Goal: Task Accomplishment & Management: Complete application form

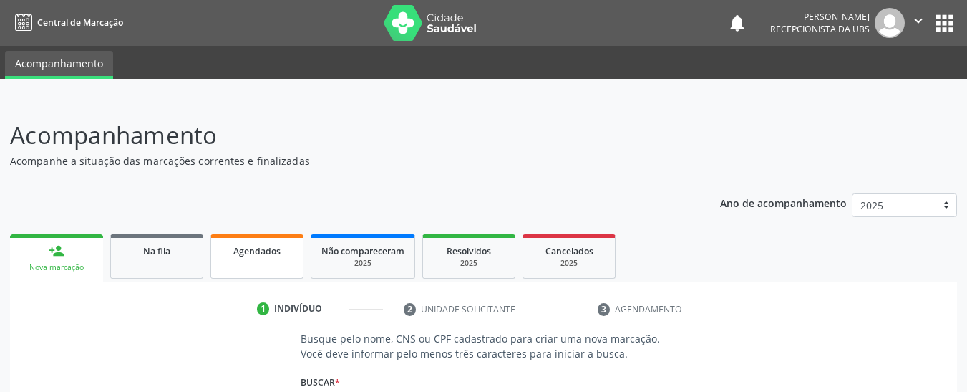
click at [281, 249] on div "Agendados" at bounding box center [257, 250] width 72 height 15
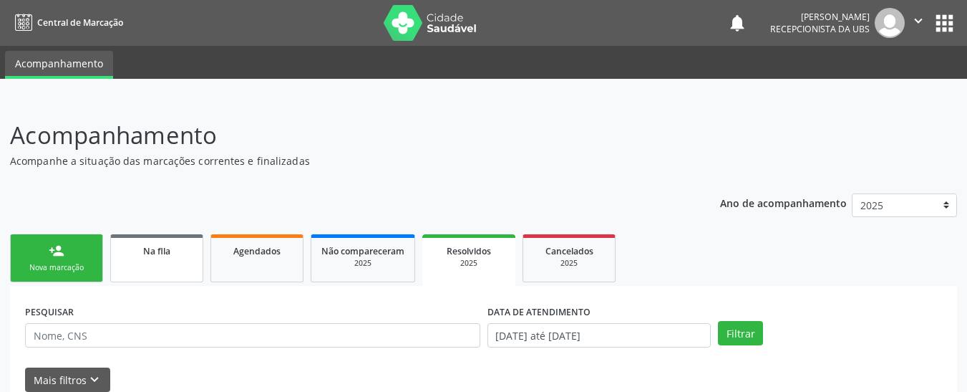
click at [147, 273] on link "Na fila" at bounding box center [156, 258] width 93 height 48
click at [642, 261] on ul "person_add Nova marcação Na fila Agendados Não compareceram 2025 Resolvidos 202…" at bounding box center [483, 258] width 947 height 55
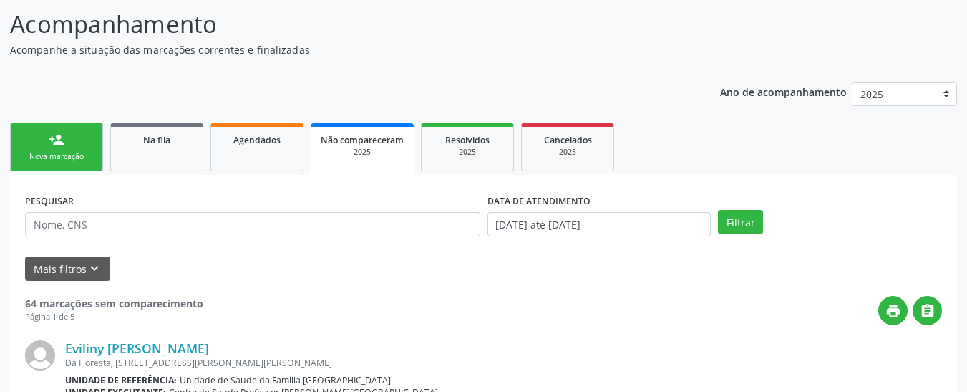
scroll to position [115, 0]
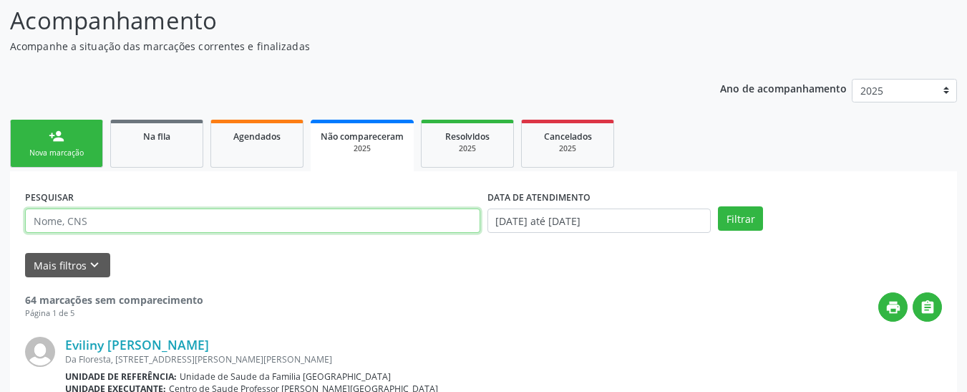
click at [407, 229] on input "text" at bounding box center [252, 220] width 455 height 24
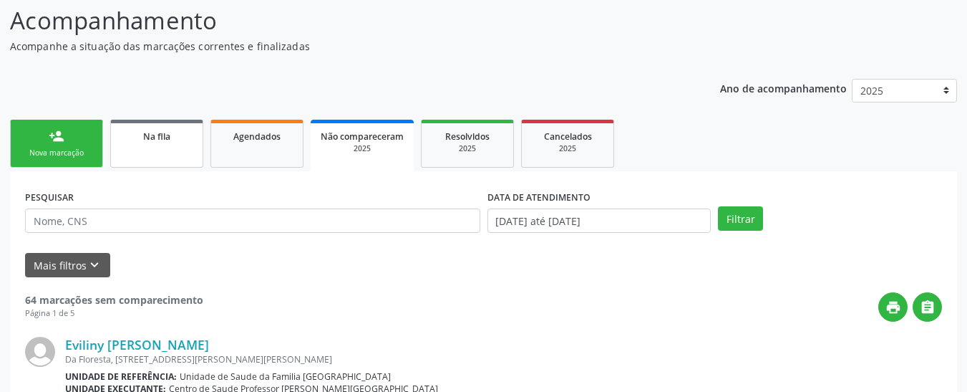
click at [188, 132] on div "Na fila" at bounding box center [157, 135] width 72 height 15
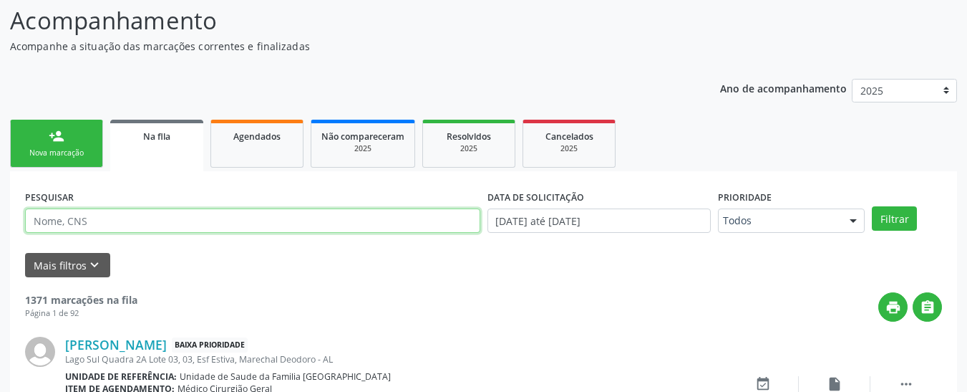
click at [183, 217] on input "text" at bounding box center [252, 220] width 455 height 24
type input "1"
type input "[PERSON_NAME]"
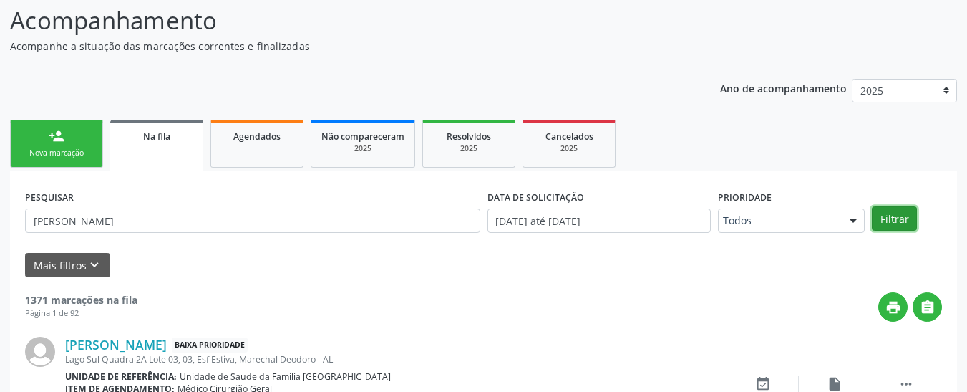
click at [881, 210] on button "Filtrar" at bounding box center [894, 218] width 45 height 24
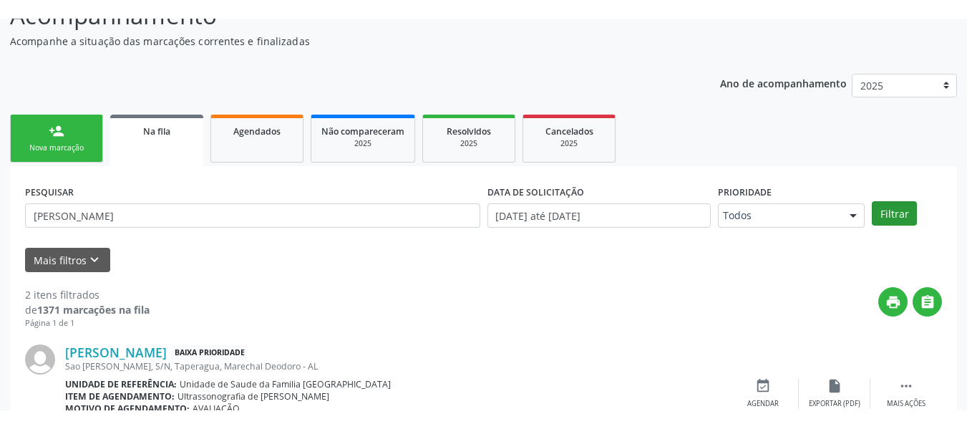
scroll to position [137, 0]
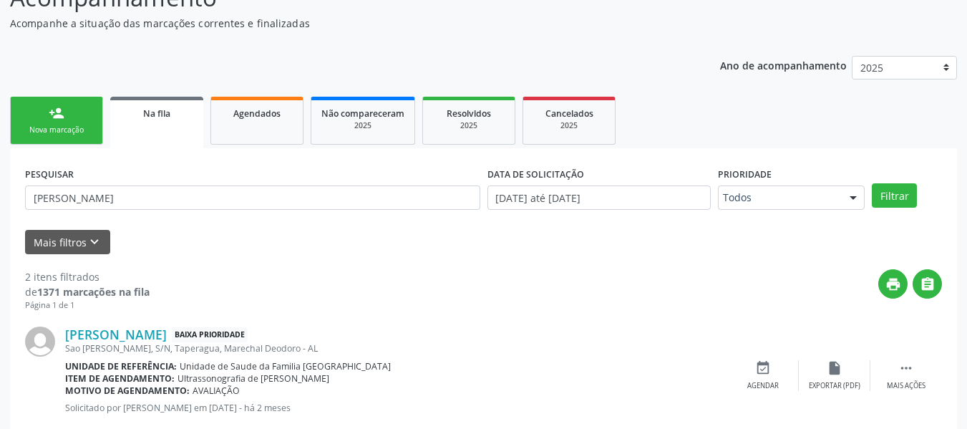
click at [57, 137] on link "person_add Nova marcação" at bounding box center [56, 121] width 93 height 48
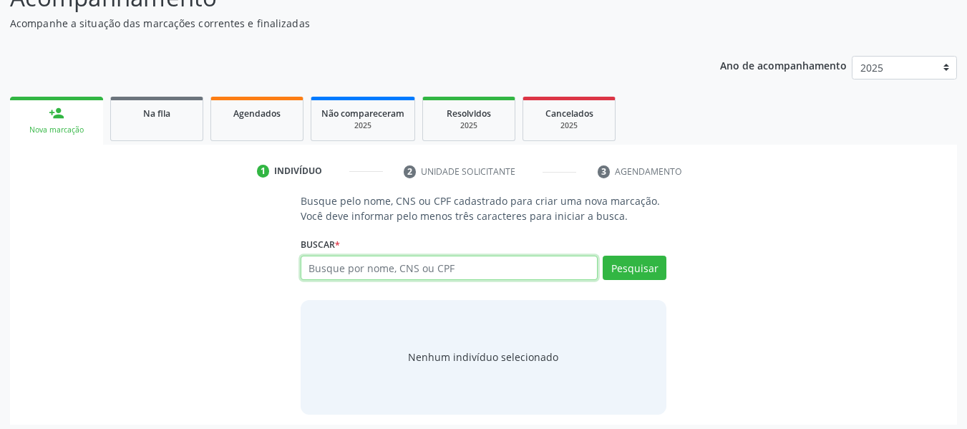
click at [325, 263] on input "text" at bounding box center [450, 268] width 298 height 24
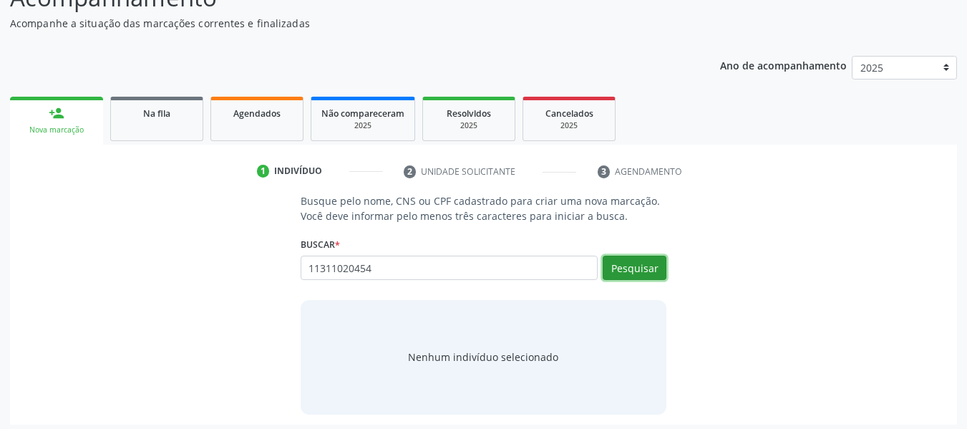
click at [635, 261] on button "Pesquisar" at bounding box center [635, 268] width 64 height 24
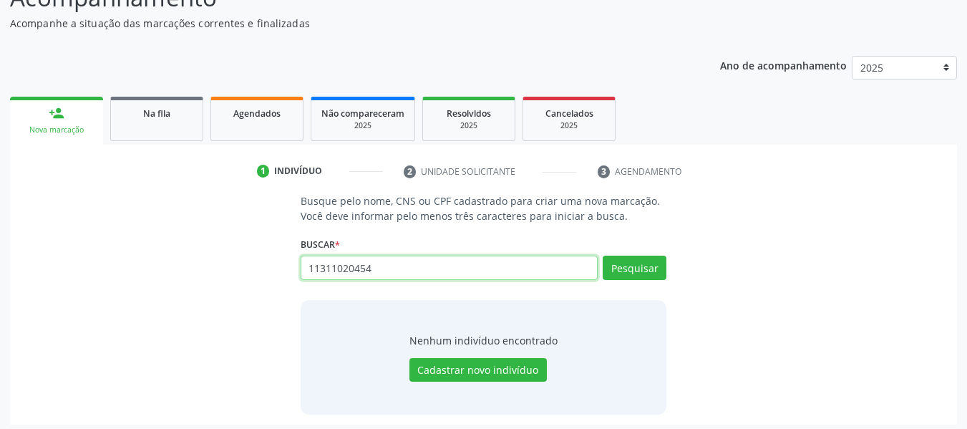
click at [380, 266] on input "11311020454" at bounding box center [450, 268] width 298 height 24
type input "1"
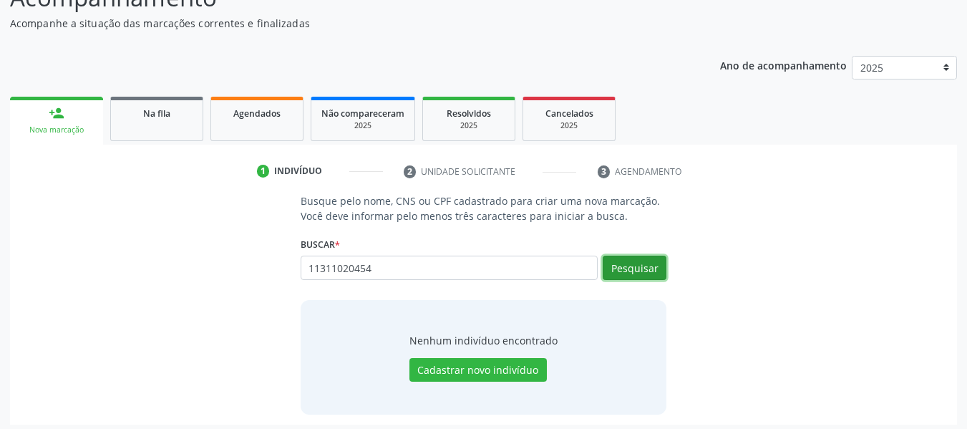
click at [643, 258] on button "Pesquisar" at bounding box center [635, 268] width 64 height 24
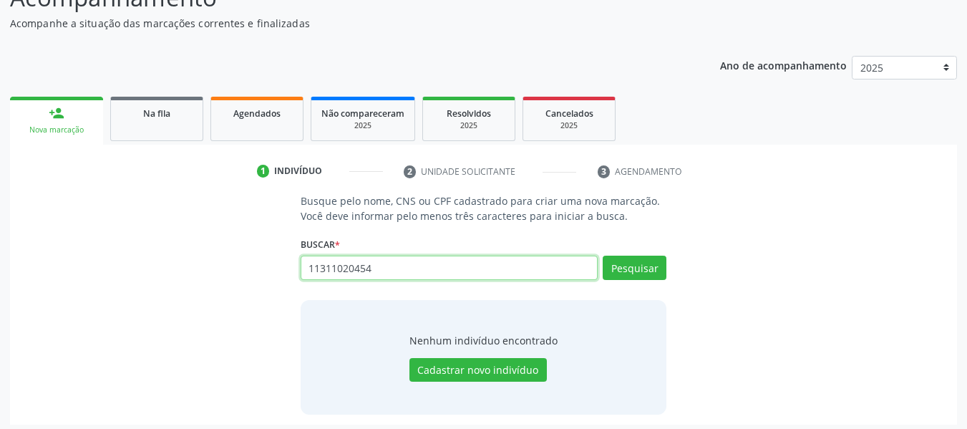
click at [508, 272] on input "11311020454" at bounding box center [450, 268] width 298 height 24
type input "1"
type input "[PERSON_NAME]"
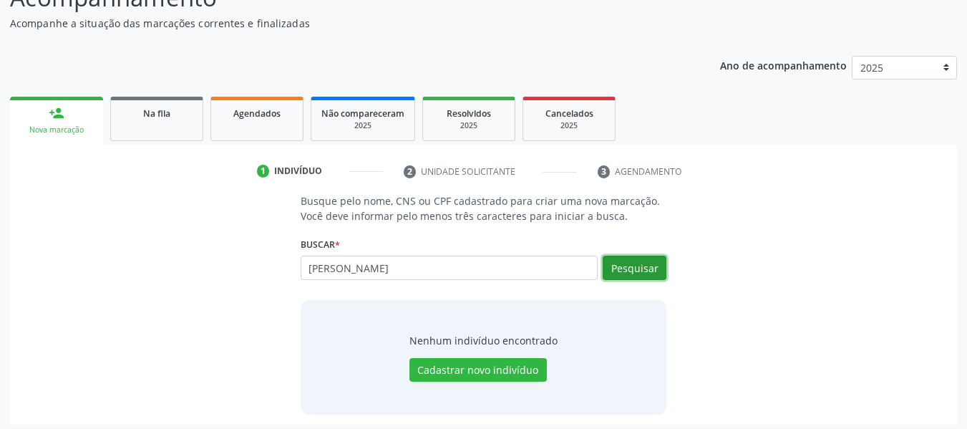
click at [650, 258] on button "Pesquisar" at bounding box center [635, 268] width 64 height 24
click at [648, 263] on button "Pesquisar" at bounding box center [635, 268] width 64 height 24
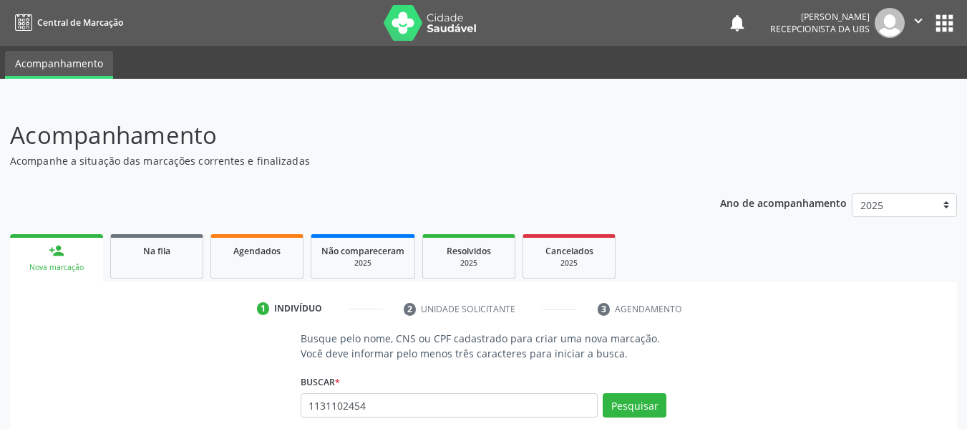
click at [348, 411] on input "1131102454" at bounding box center [450, 405] width 298 height 24
click at [624, 412] on button "Pesquisar" at bounding box center [635, 405] width 64 height 24
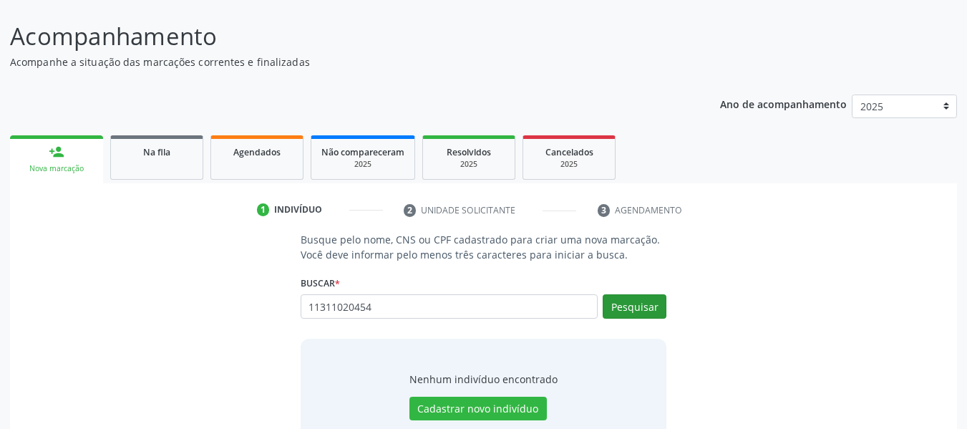
scroll to position [115, 0]
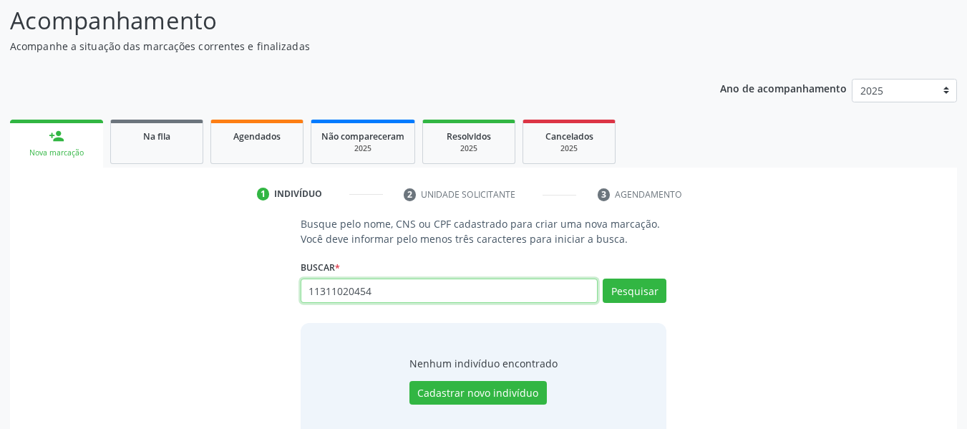
click at [522, 296] on input "11311020454" at bounding box center [450, 290] width 298 height 24
type input "1"
type input "[PERSON_NAME]"
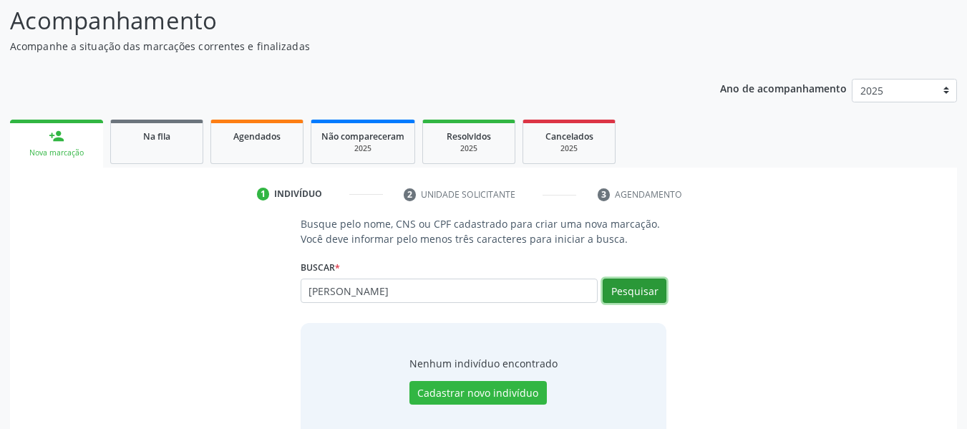
click at [653, 295] on button "Pesquisar" at bounding box center [635, 290] width 64 height 24
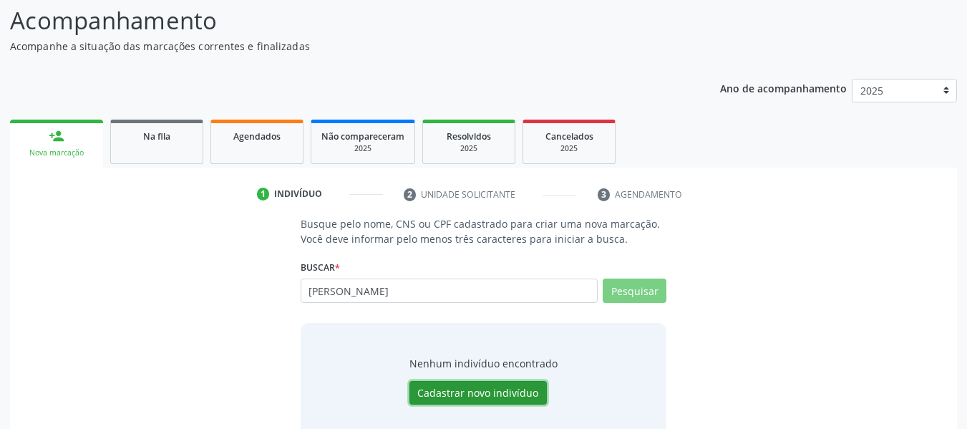
click at [518, 381] on button "Cadastrar novo indivíduo" at bounding box center [477, 393] width 137 height 24
